Goal: Task Accomplishment & Management: Use online tool/utility

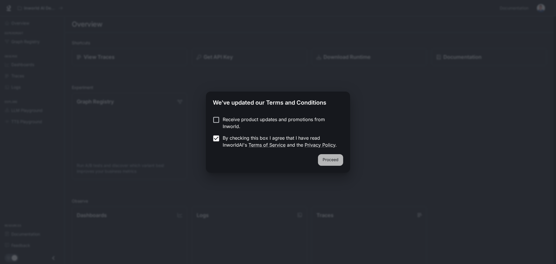
click at [335, 163] on button "Proceed" at bounding box center [330, 160] width 25 height 12
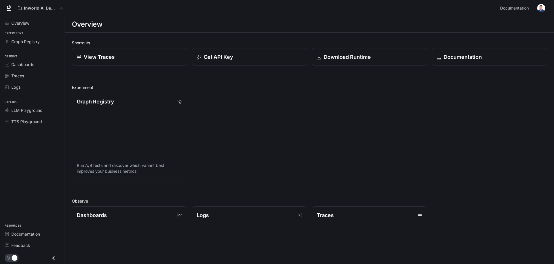
click at [241, 157] on div "Graph Registry Run A/B tests and discover which variant best improves your busi…" at bounding box center [306, 133] width 479 height 91
click at [19, 24] on span "Overview" at bounding box center [20, 23] width 18 height 6
click at [37, 42] on span "Graph Registry" at bounding box center [25, 42] width 28 height 6
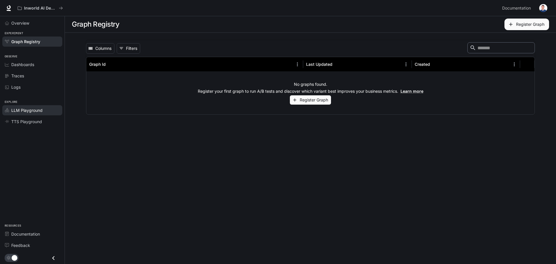
click at [28, 108] on span "LLM Playground" at bounding box center [26, 110] width 31 height 6
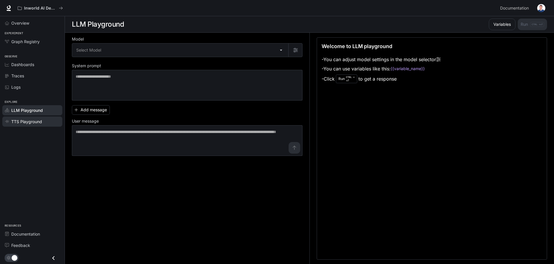
click at [14, 122] on span "TTS Playground" at bounding box center [26, 121] width 31 height 6
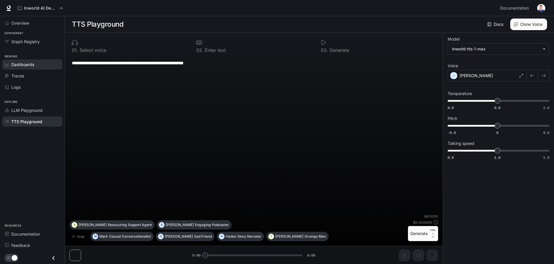
click at [25, 62] on span "Dashboards" at bounding box center [22, 64] width 23 height 6
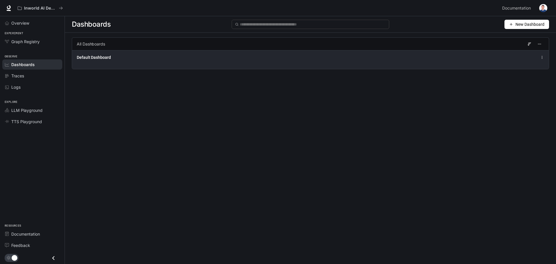
click at [77, 59] on span "Default Dashboard" at bounding box center [94, 57] width 34 height 6
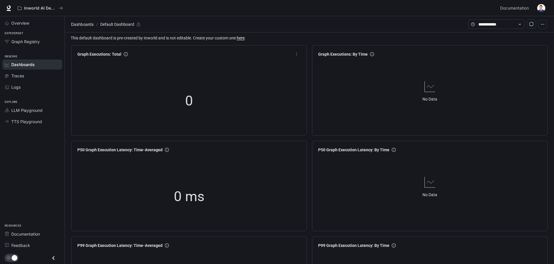
click at [125, 95] on div "0" at bounding box center [189, 101] width 228 height 74
click at [32, 73] on div "Traces" at bounding box center [35, 76] width 48 height 6
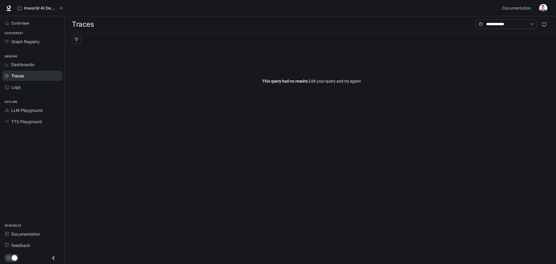
click at [19, 28] on li "Overview" at bounding box center [32, 22] width 65 height 11
click at [29, 43] on span "Graph Registry" at bounding box center [25, 42] width 28 height 6
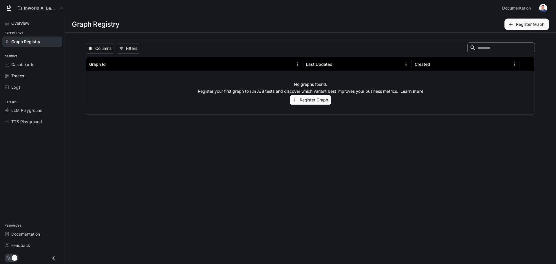
click at [308, 102] on button "Register Graph" at bounding box center [310, 100] width 41 height 10
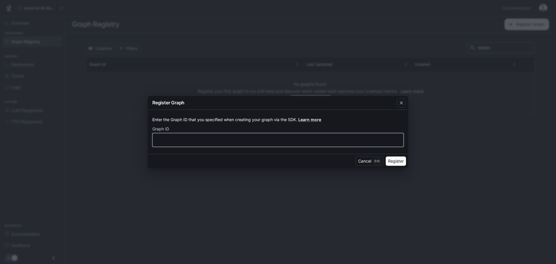
click at [312, 138] on input "text" at bounding box center [278, 140] width 251 height 6
type input "****"
click at [394, 160] on button "Register" at bounding box center [396, 160] width 20 height 9
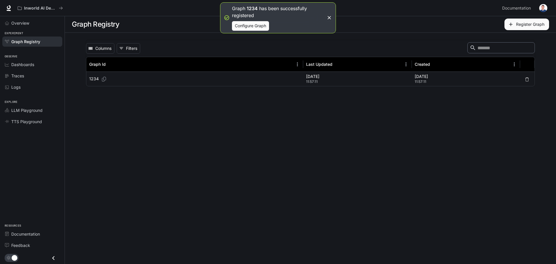
click at [128, 78] on div "1234" at bounding box center [194, 79] width 211 height 14
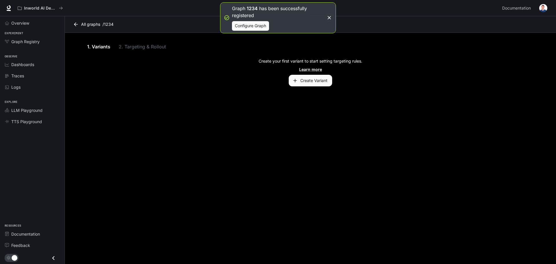
click at [312, 78] on button "Create Variant" at bounding box center [310, 81] width 43 height 12
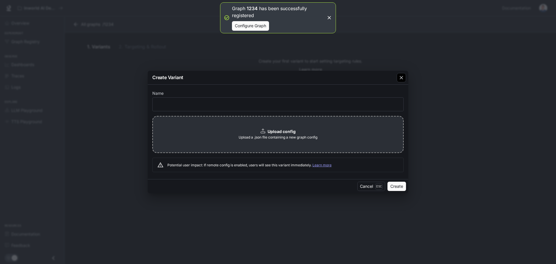
click at [404, 82] on div "button" at bounding box center [401, 77] width 9 height 9
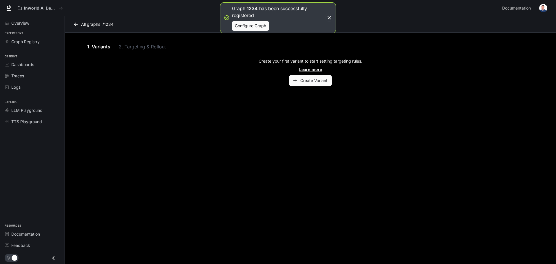
click at [82, 21] on link "All graphs" at bounding box center [87, 25] width 31 height 12
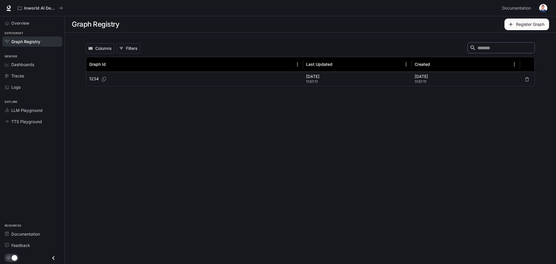
click at [293, 72] on div "1234" at bounding box center [194, 79] width 217 height 14
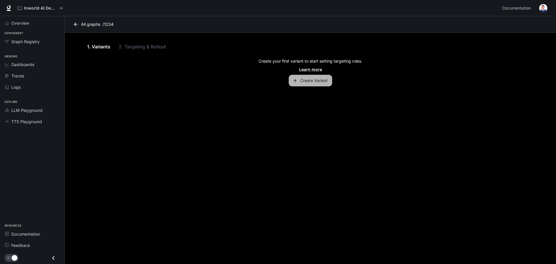
click at [306, 80] on button "Create Variant" at bounding box center [310, 81] width 43 height 12
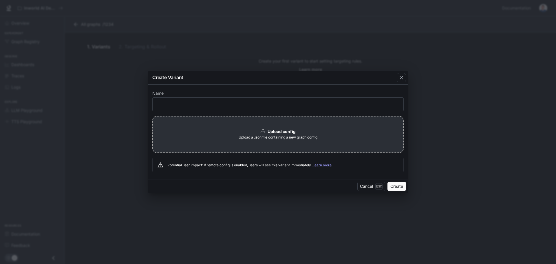
click at [408, 187] on div "Cancel Esc Create" at bounding box center [278, 186] width 261 height 14
click at [396, 186] on button "Create" at bounding box center [396, 186] width 19 height 9
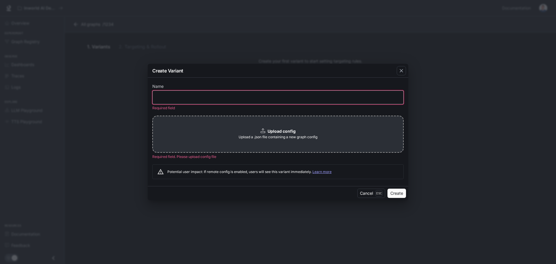
click at [212, 97] on input "text" at bounding box center [278, 97] width 251 height 6
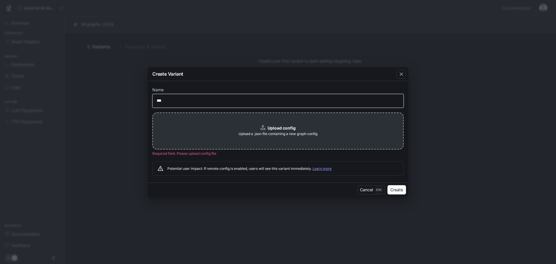
type input "***"
click at [396, 190] on button "Create" at bounding box center [396, 189] width 19 height 9
click at [402, 192] on button "Create" at bounding box center [396, 189] width 19 height 9
click at [293, 125] on b "Upload config" at bounding box center [282, 127] width 28 height 5
click at [364, 190] on button "Cancel Esc" at bounding box center [371, 189] width 28 height 9
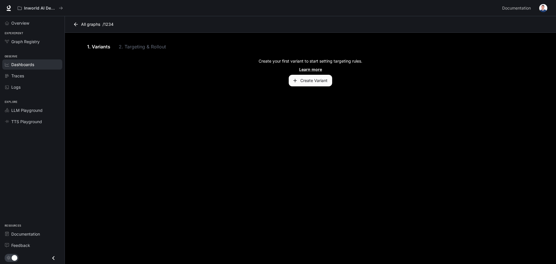
click at [21, 63] on span "Dashboards" at bounding box center [22, 64] width 23 height 6
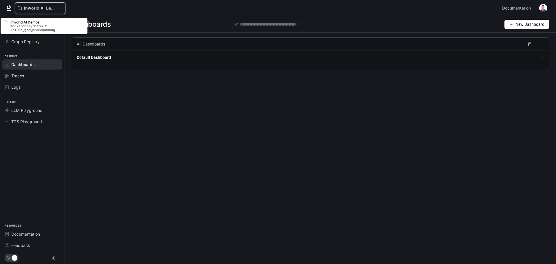
click at [36, 10] on p "Inworld AI Demos" at bounding box center [40, 8] width 32 height 5
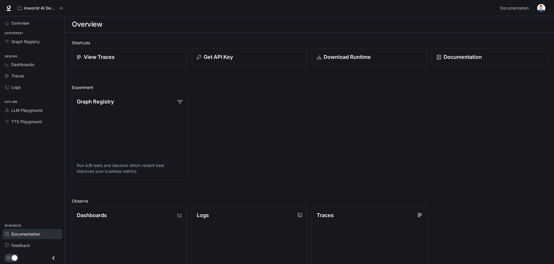
click at [32, 235] on span "Documentation" at bounding box center [25, 234] width 29 height 6
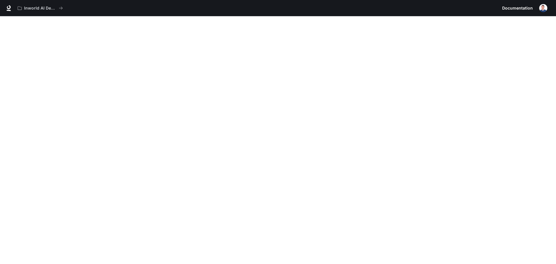
click at [534, 10] on link "Documentation Documentation" at bounding box center [517, 8] width 35 height 12
click at [528, 6] on span "Documentation" at bounding box center [517, 8] width 31 height 7
click at [528, 8] on span "Documentation" at bounding box center [517, 8] width 31 height 7
click at [550, 8] on div "Inworld AI Demos Documentation Documentation" at bounding box center [278, 8] width 556 height 16
click at [545, 8] on img "button" at bounding box center [543, 8] width 8 height 8
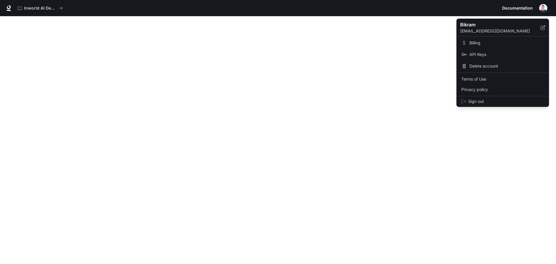
click at [444, 91] on div at bounding box center [278, 132] width 556 height 264
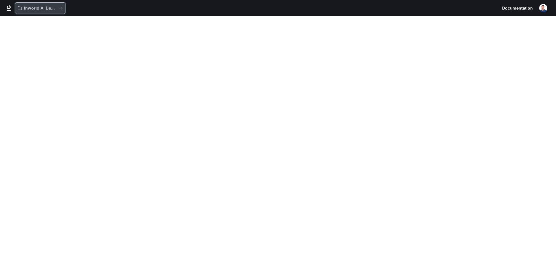
click at [58, 6] on div "Inworld AI Demos" at bounding box center [38, 8] width 41 height 5
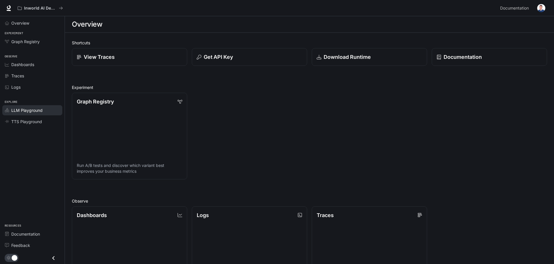
click at [44, 107] on div "LLM Playground" at bounding box center [35, 110] width 48 height 6
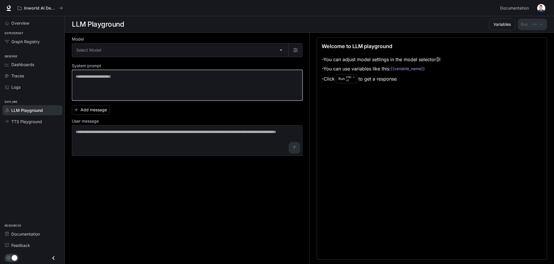
click at [125, 93] on textarea at bounding box center [187, 85] width 223 height 23
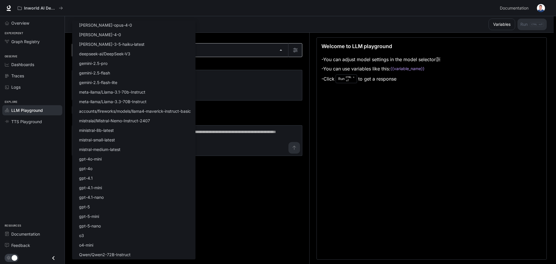
click at [120, 50] on body "Skip to main content Inworld AI Demos Documentation Documentation Portal Overvi…" at bounding box center [278, 132] width 556 height 264
click at [123, 136] on li "mistral-small-latest" at bounding box center [133, 140] width 123 height 10
type input "**********"
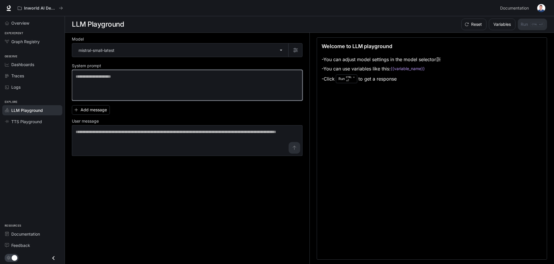
click at [155, 83] on textarea at bounding box center [187, 85] width 223 height 23
click at [91, 111] on button "Add message" at bounding box center [91, 110] width 38 height 10
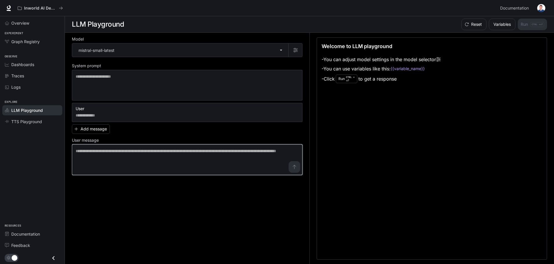
click at [296, 170] on textarea at bounding box center [187, 159] width 223 height 23
